Goal: Find specific page/section: Find specific page/section

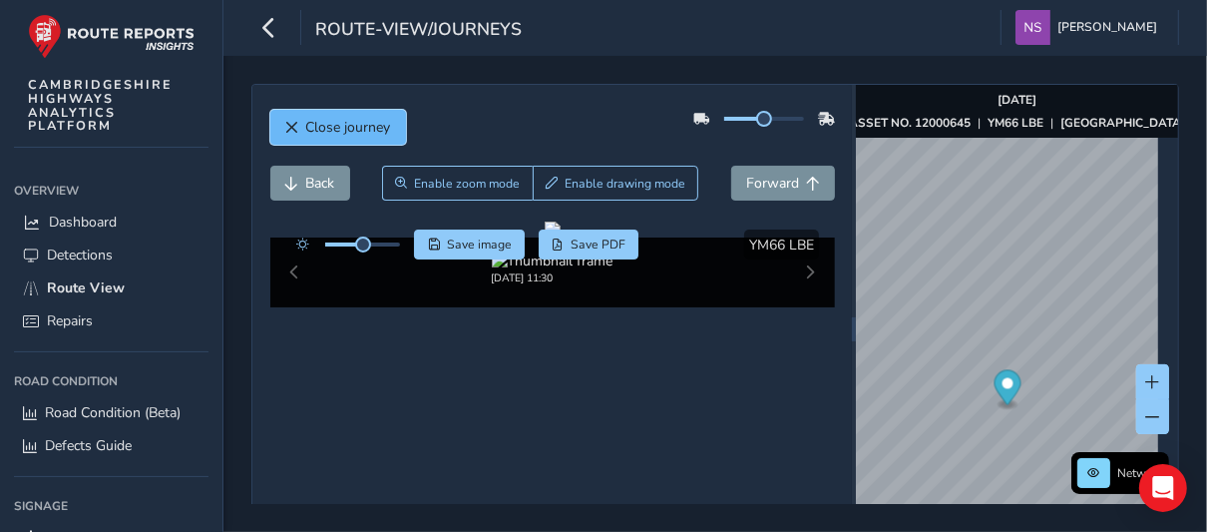
click at [288, 127] on span "Close journey" at bounding box center [292, 128] width 14 height 14
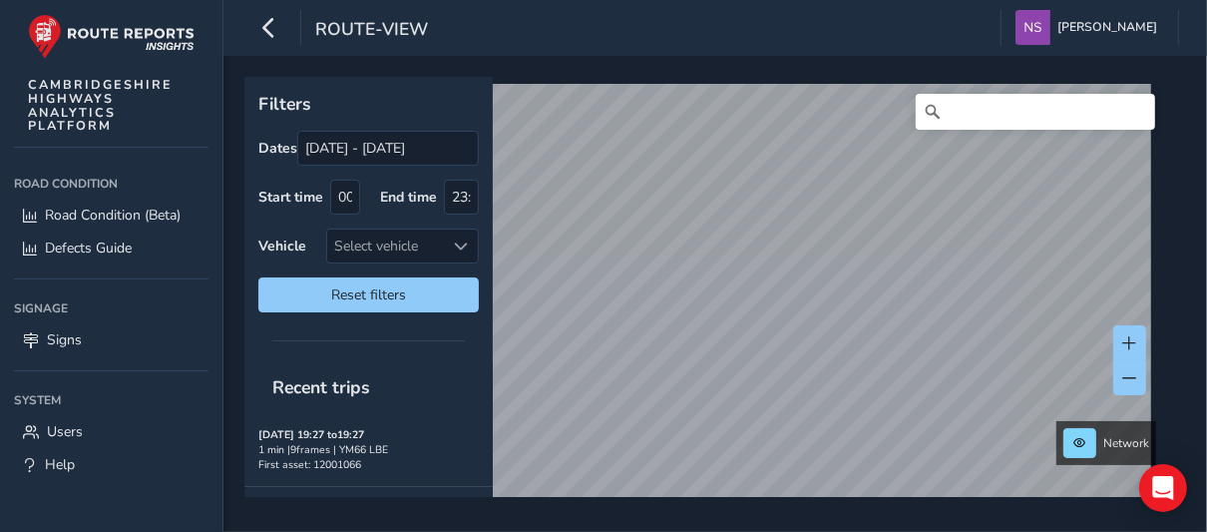
scroll to position [200, 0]
